Goal: Information Seeking & Learning: Learn about a topic

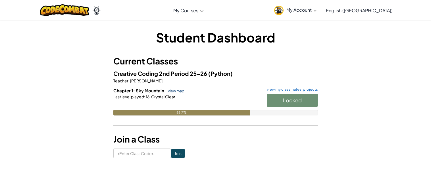
click at [177, 90] on link "view map" at bounding box center [174, 90] width 19 height 5
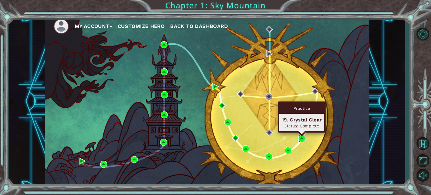
click at [302, 138] on img at bounding box center [302, 138] width 7 height 7
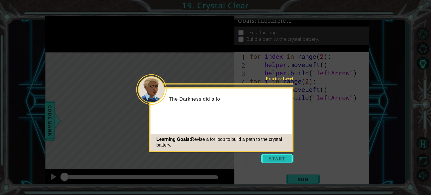
drag, startPoint x: 318, startPoint y: 145, endPoint x: 278, endPoint y: 156, distance: 42.1
click at [317, 146] on icon at bounding box center [215, 97] width 431 height 195
click at [270, 160] on button "Start" at bounding box center [277, 158] width 32 height 9
